Goal: Transaction & Acquisition: Purchase product/service

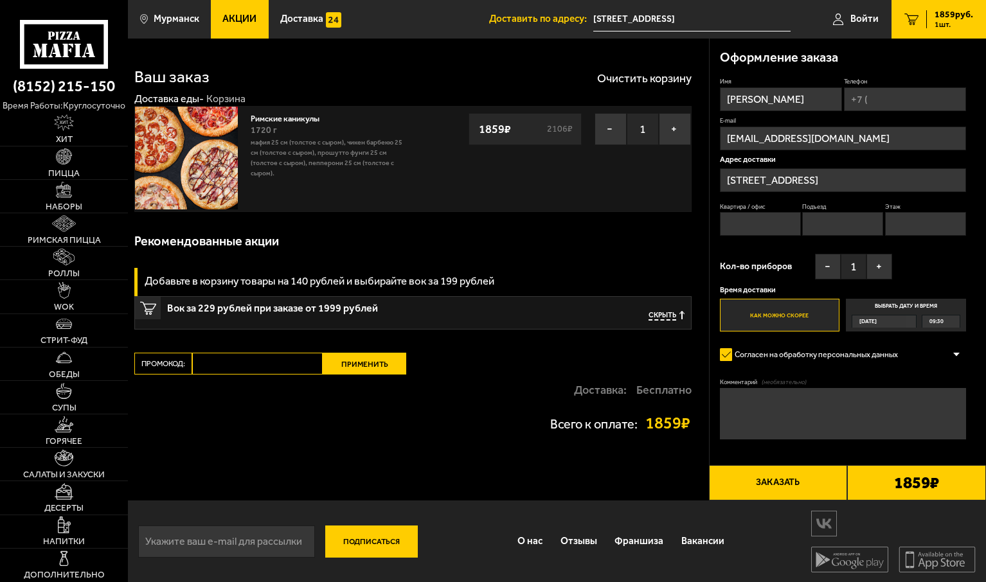
scroll to position [2, 0]
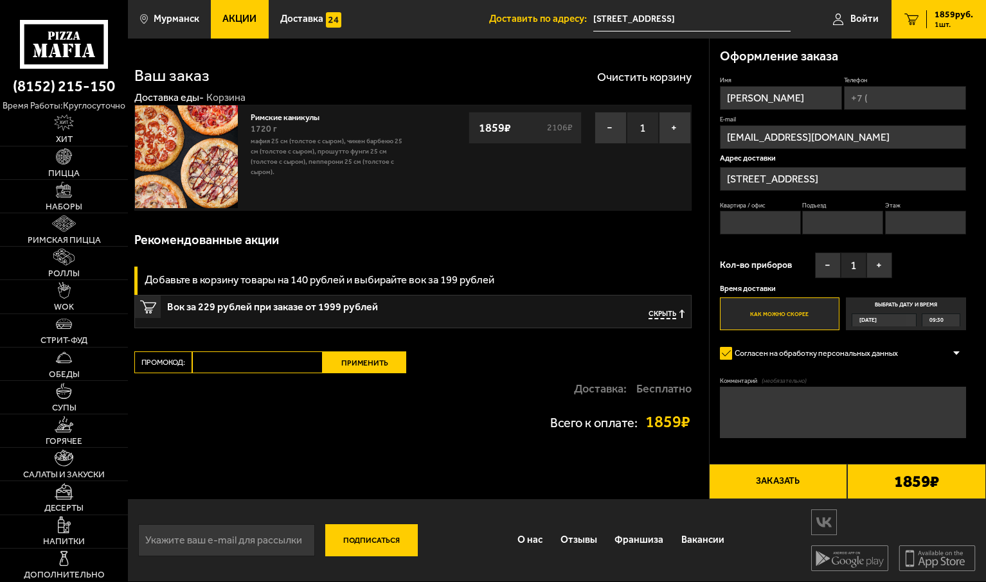
click at [773, 480] on button "Заказать" at bounding box center [778, 481] width 139 height 35
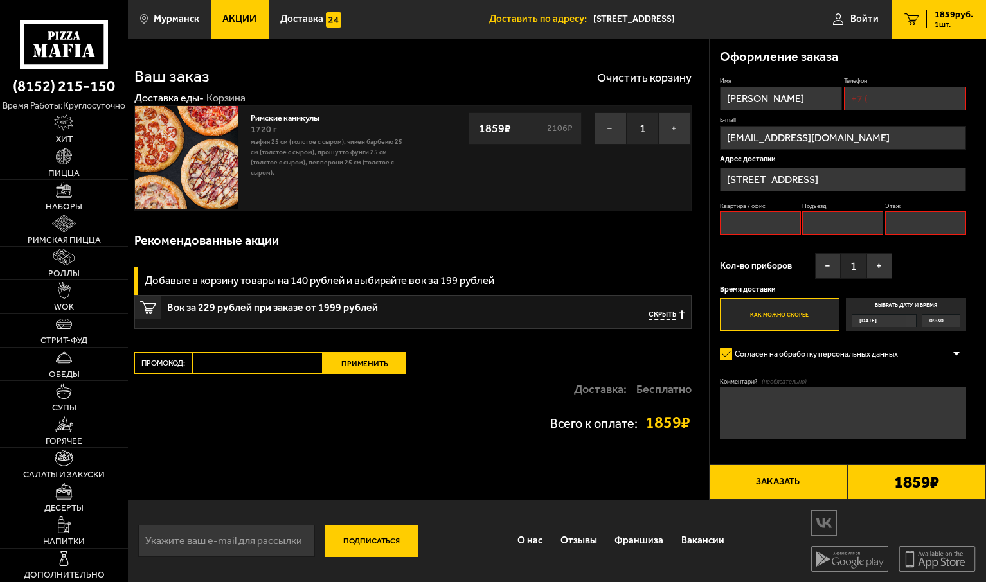
scroll to position [0, 0]
click at [779, 226] on input "Квартира / офис" at bounding box center [760, 224] width 81 height 24
click at [928, 224] on input "Этаж" at bounding box center [925, 224] width 81 height 24
type input "3"
type input "[PHONE_NUMBER]"
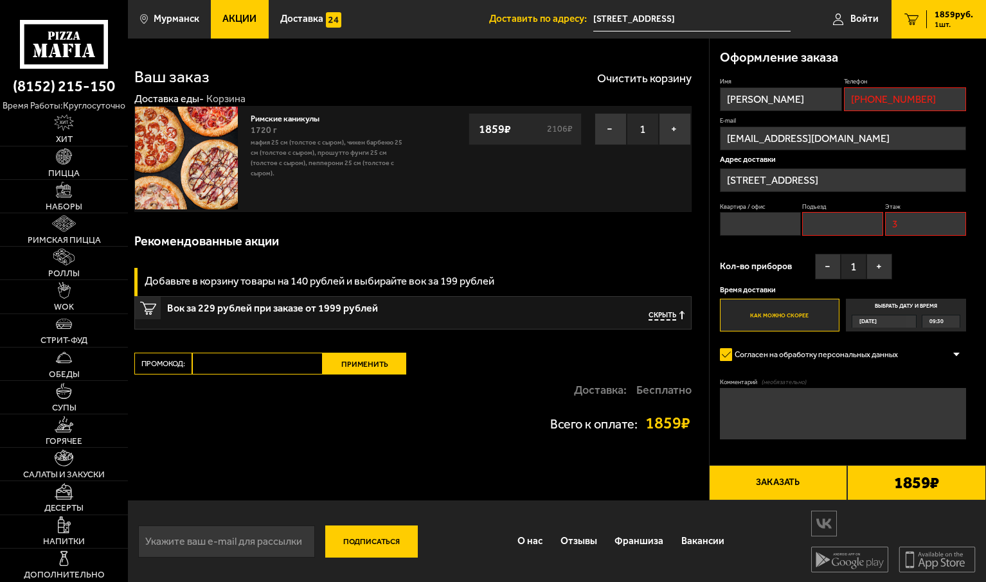
type input "1"
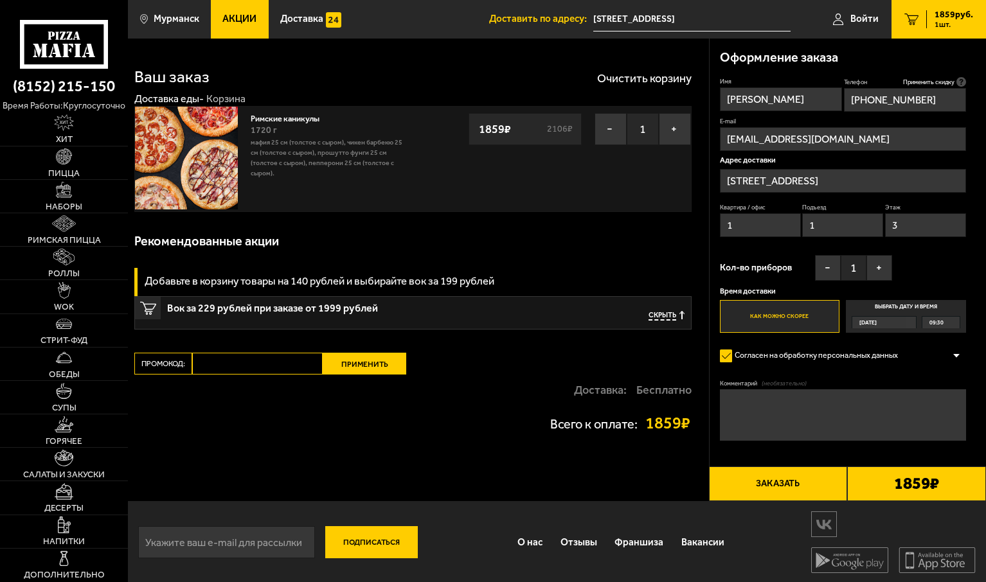
click at [768, 486] on button "Заказать" at bounding box center [778, 484] width 139 height 35
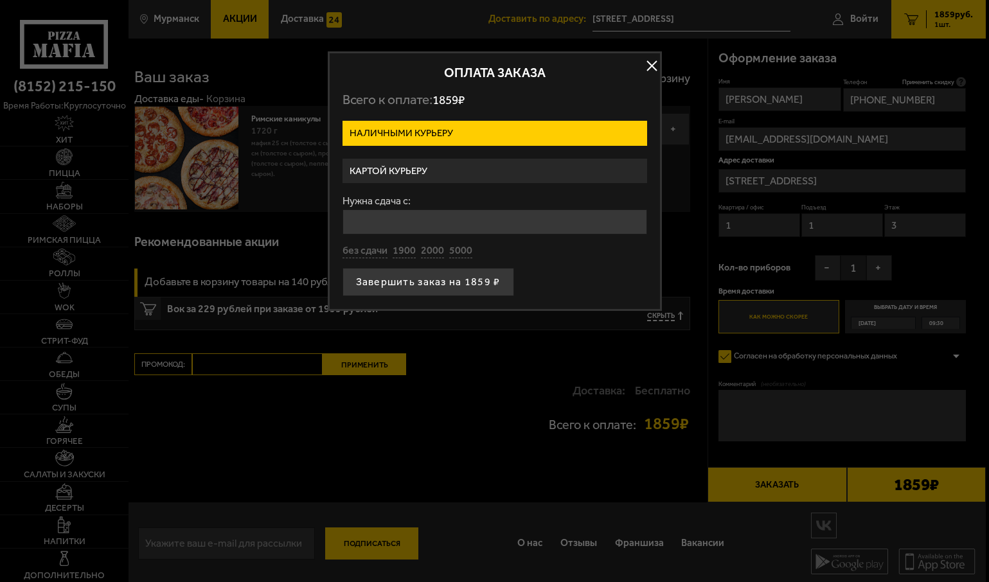
click at [8, 461] on div at bounding box center [494, 291] width 989 height 582
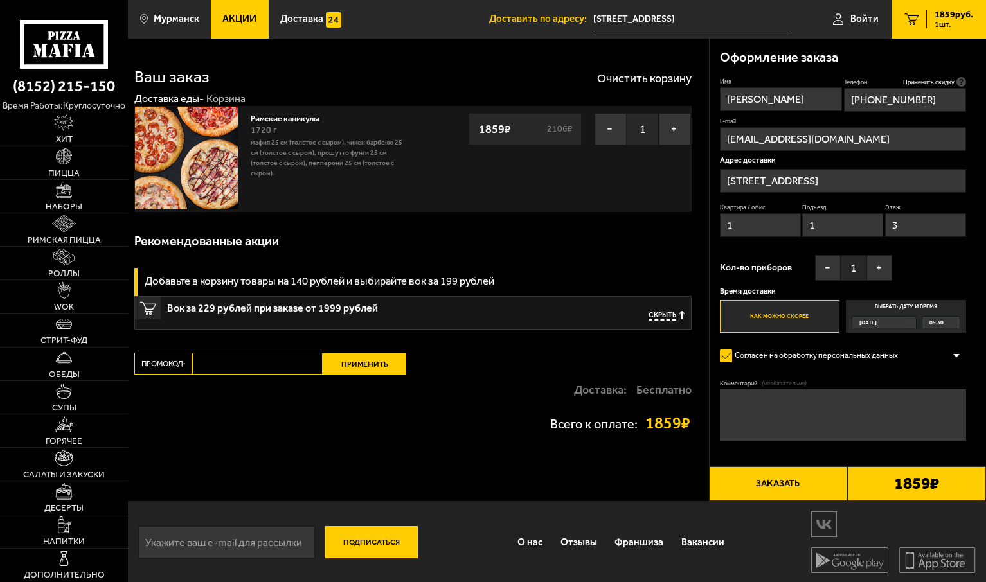
click at [770, 483] on button "Заказать" at bounding box center [778, 484] width 139 height 35
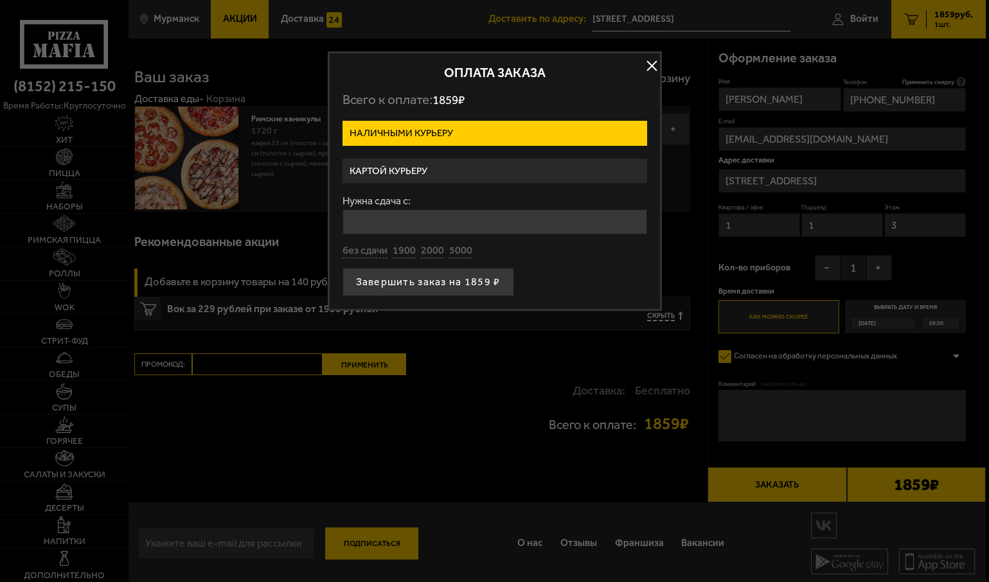
click at [8, 411] on div at bounding box center [494, 291] width 989 height 582
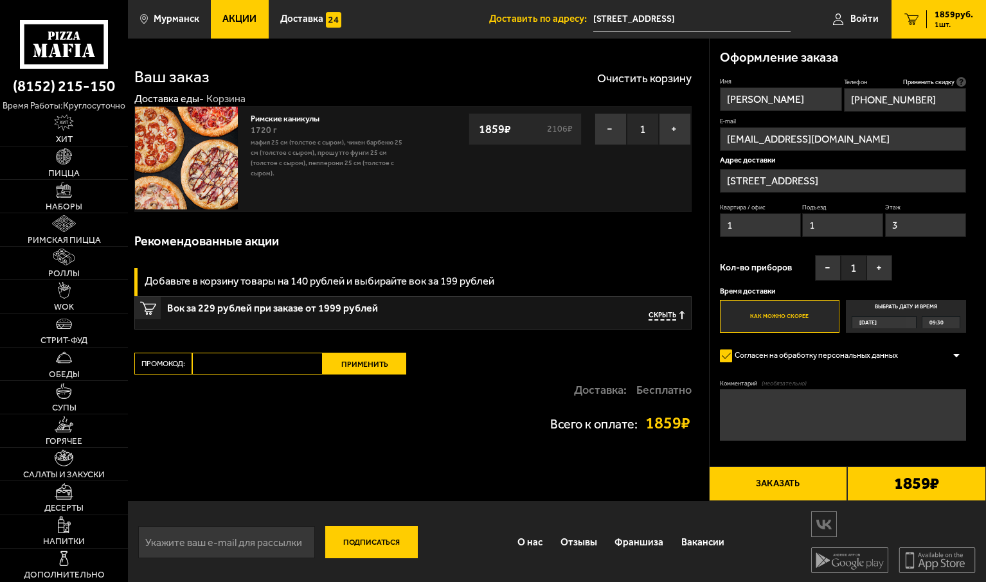
click at [778, 485] on button "Заказать" at bounding box center [778, 484] width 139 height 35
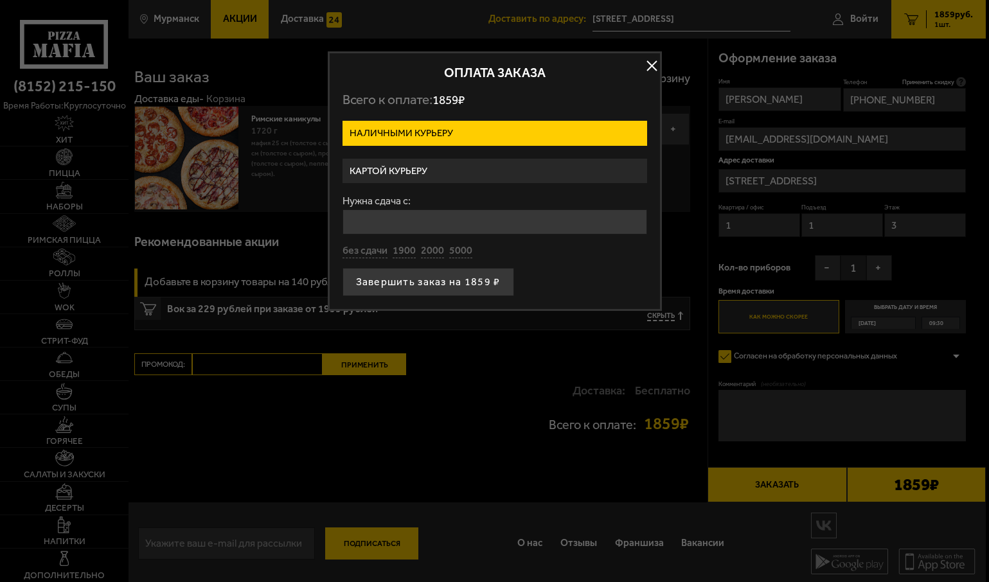
click at [517, 130] on label "Наличными курьеру" at bounding box center [494, 133] width 305 height 25
click at [0, 0] on input "Наличными курьеру" at bounding box center [0, 0] width 0 height 0
click at [422, 173] on label "Картой курьеру" at bounding box center [494, 171] width 305 height 25
click at [0, 0] on input "Картой курьеру" at bounding box center [0, 0] width 0 height 0
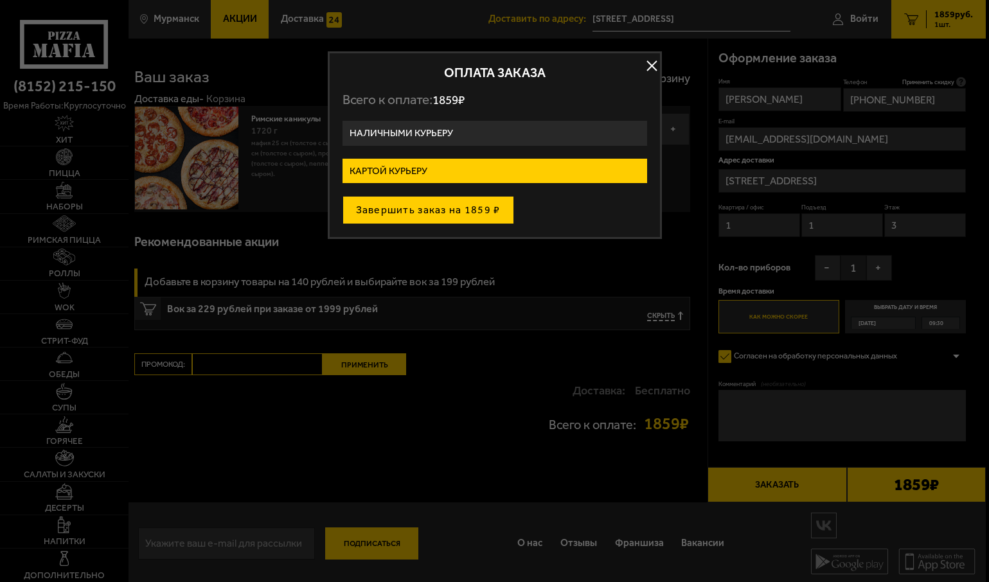
click at [432, 209] on button "Завершить заказ на 1859 ₽" at bounding box center [428, 210] width 172 height 28
